Goal: Transaction & Acquisition: Subscribe to service/newsletter

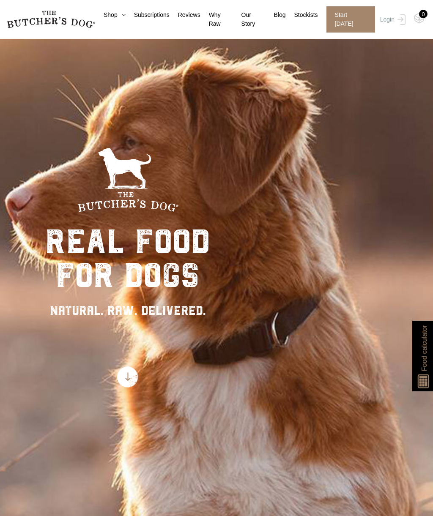
scroll to position [13, 0]
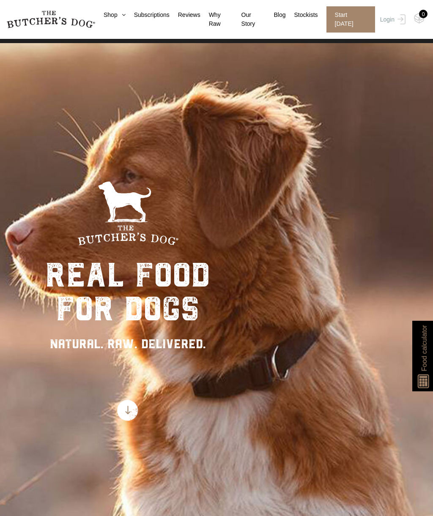
click at [112, 15] on link "Shop" at bounding box center [110, 15] width 30 height 9
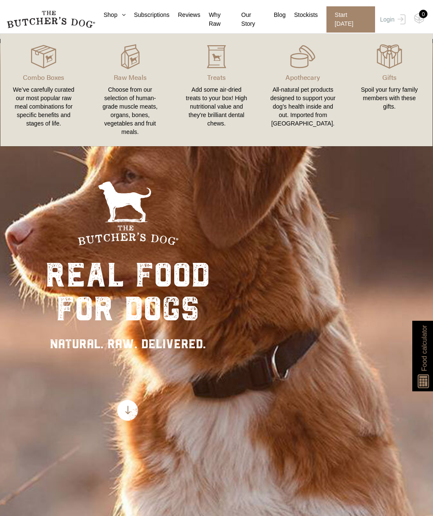
click at [271, 280] on div "real food for dogs NATURAL. RAW. DELIVERED." at bounding box center [216, 301] width 433 height 516
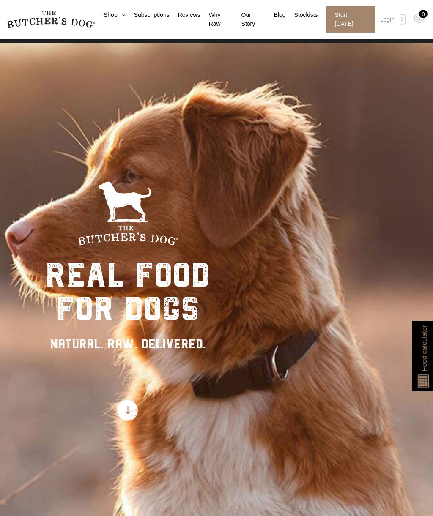
scroll to position [0, 0]
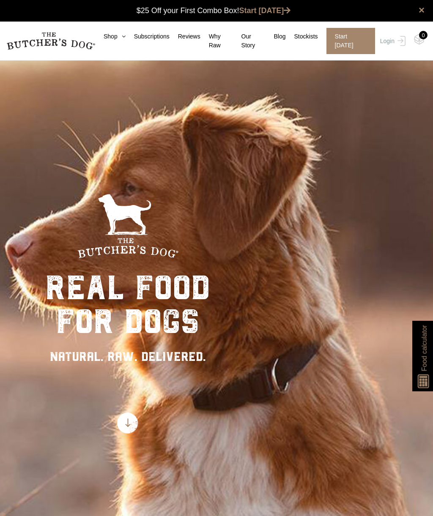
click at [160, 39] on link "Subscriptions" at bounding box center [147, 36] width 44 height 9
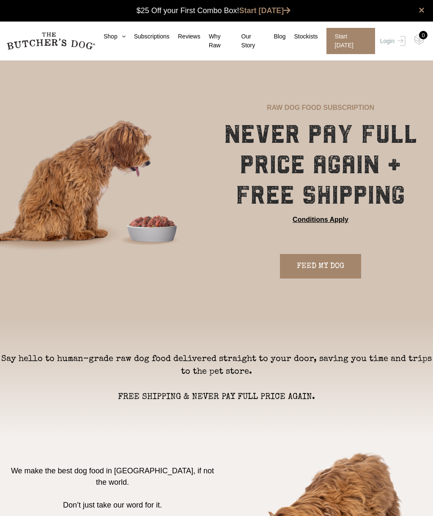
click at [320, 266] on link "FEED MY DOG" at bounding box center [320, 266] width 81 height 24
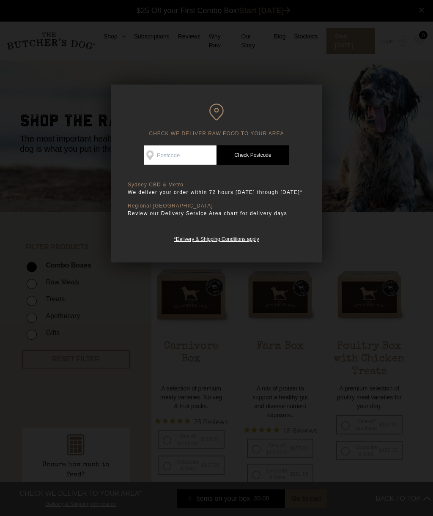
scroll to position [0, 0]
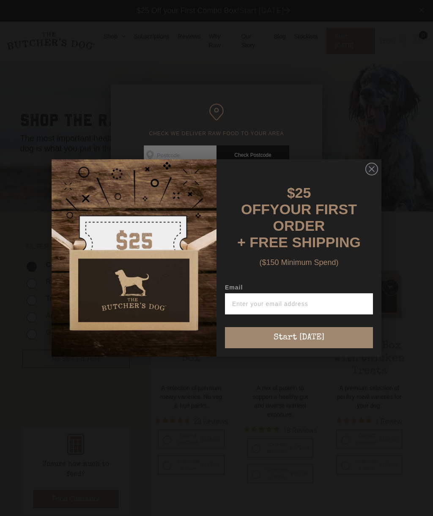
type input "ruthjaggard@icloud.com"
click at [299, 332] on button "Start [DATE]" at bounding box center [299, 337] width 148 height 21
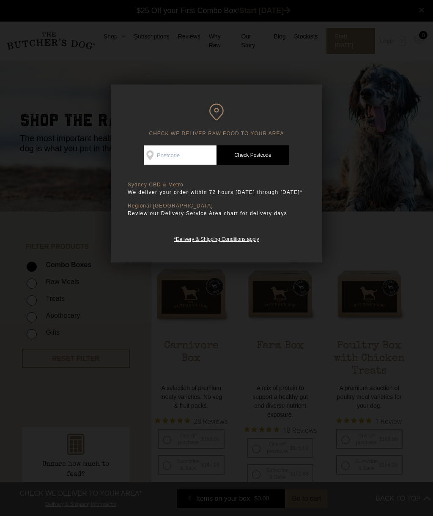
click at [152, 157] on input "Check Availability At" at bounding box center [180, 154] width 73 height 19
type input "2444"
click at [256, 157] on link "Check Postcode" at bounding box center [252, 154] width 73 height 19
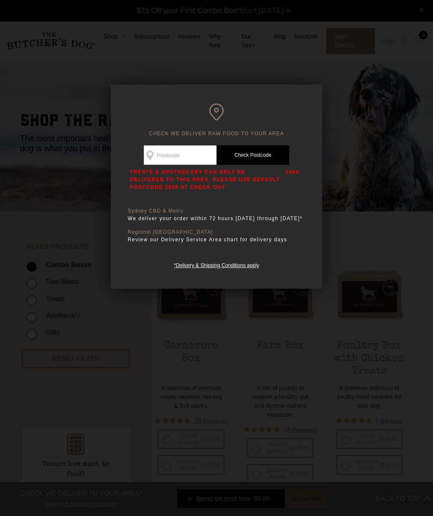
click at [356, 144] on div at bounding box center [216, 258] width 433 height 516
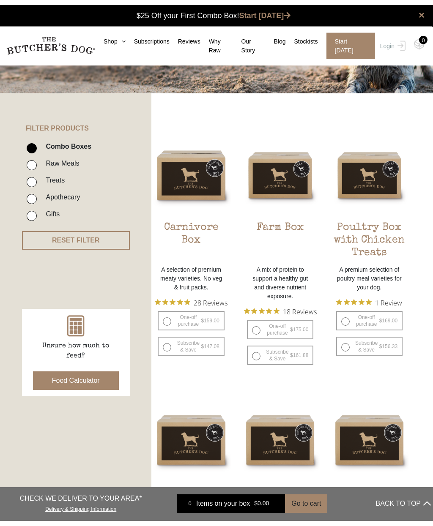
scroll to position [0, 0]
